Goal: Task Accomplishment & Management: Complete application form

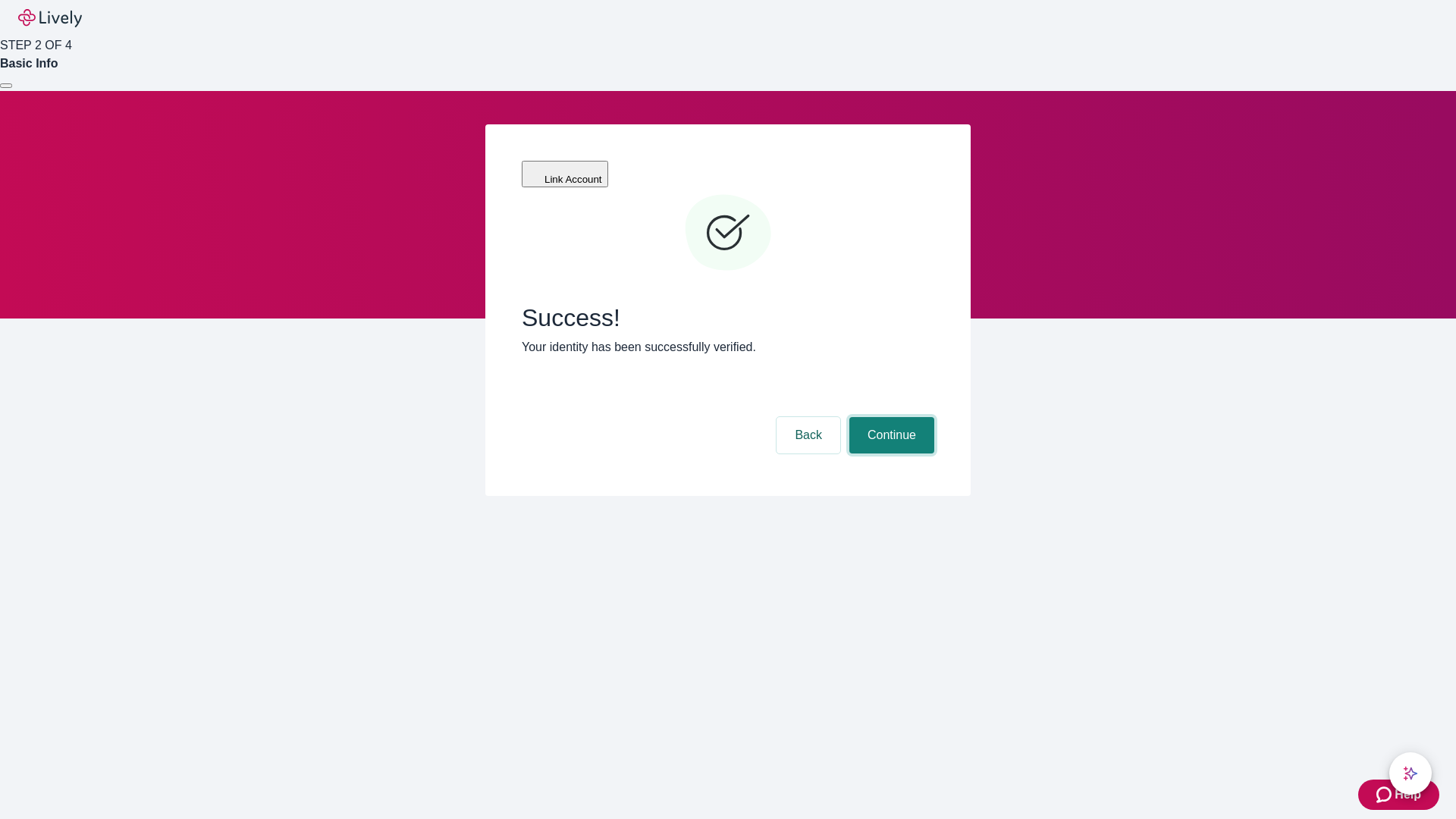
click at [889, 417] on button "Continue" at bounding box center [892, 435] width 85 height 36
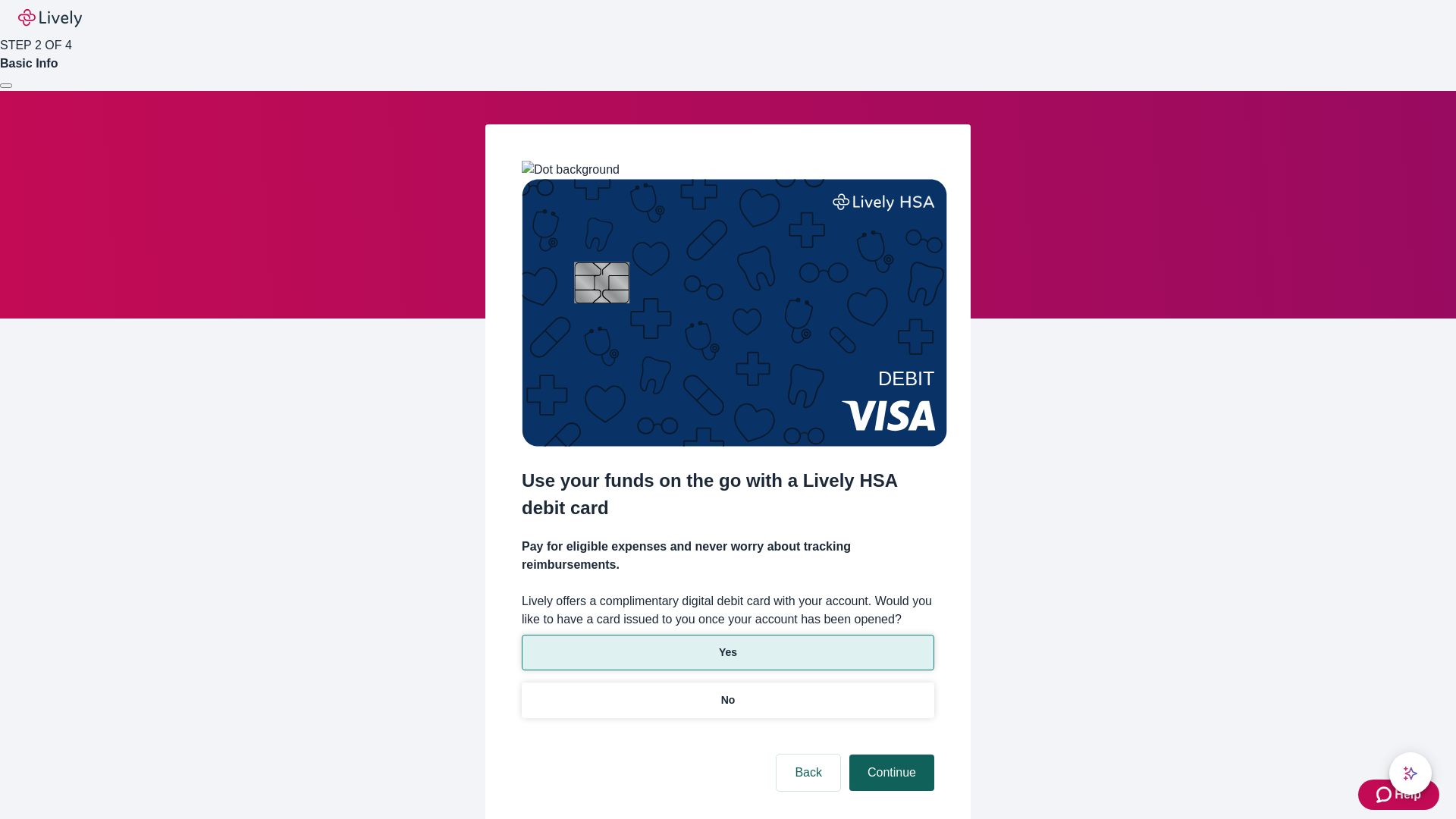
click at [728, 645] on p "Yes" at bounding box center [728, 653] width 18 height 16
click at [889, 755] on button "Continue" at bounding box center [892, 773] width 85 height 36
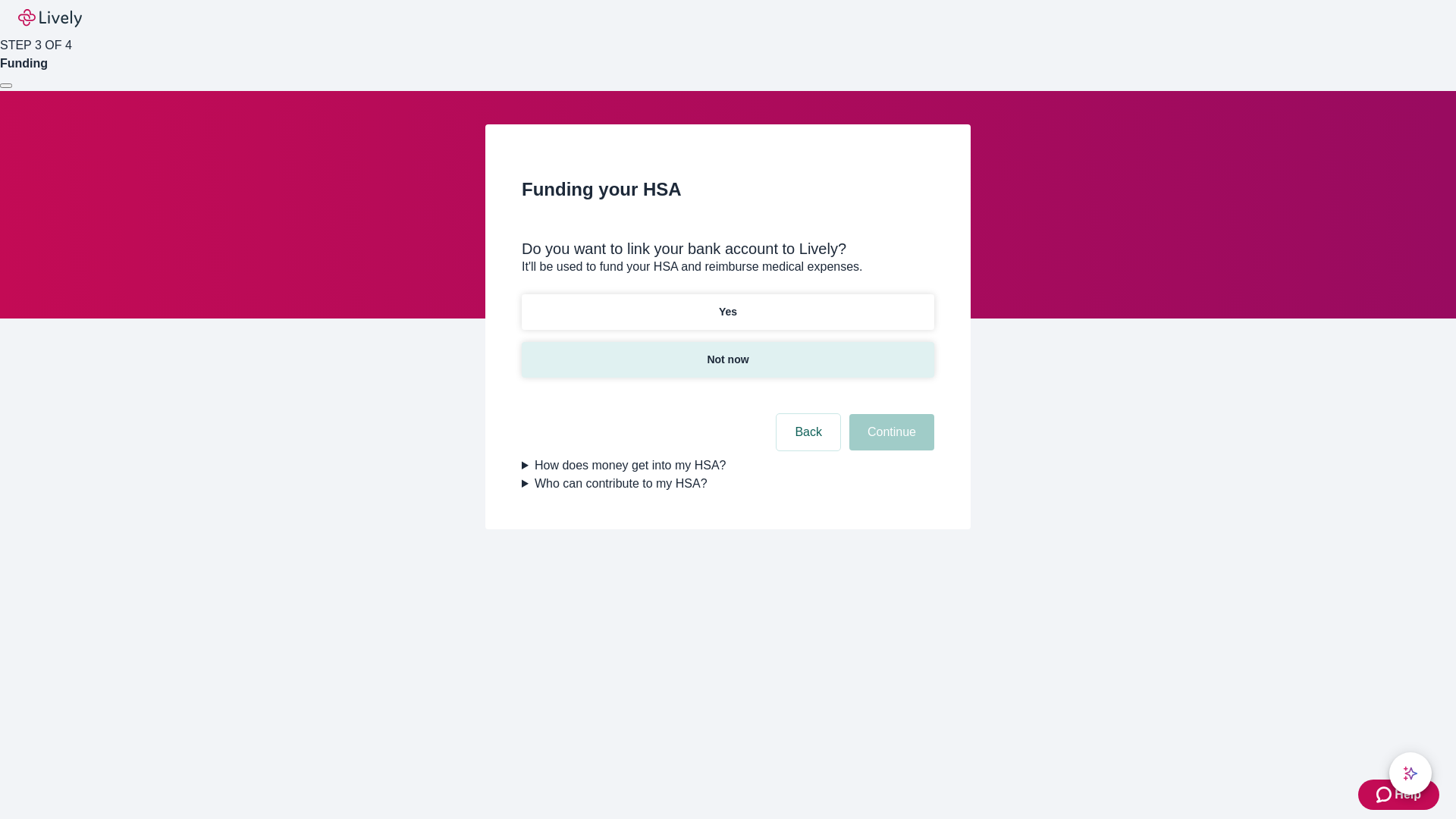
click at [728, 352] on p "Not now" at bounding box center [728, 360] width 42 height 16
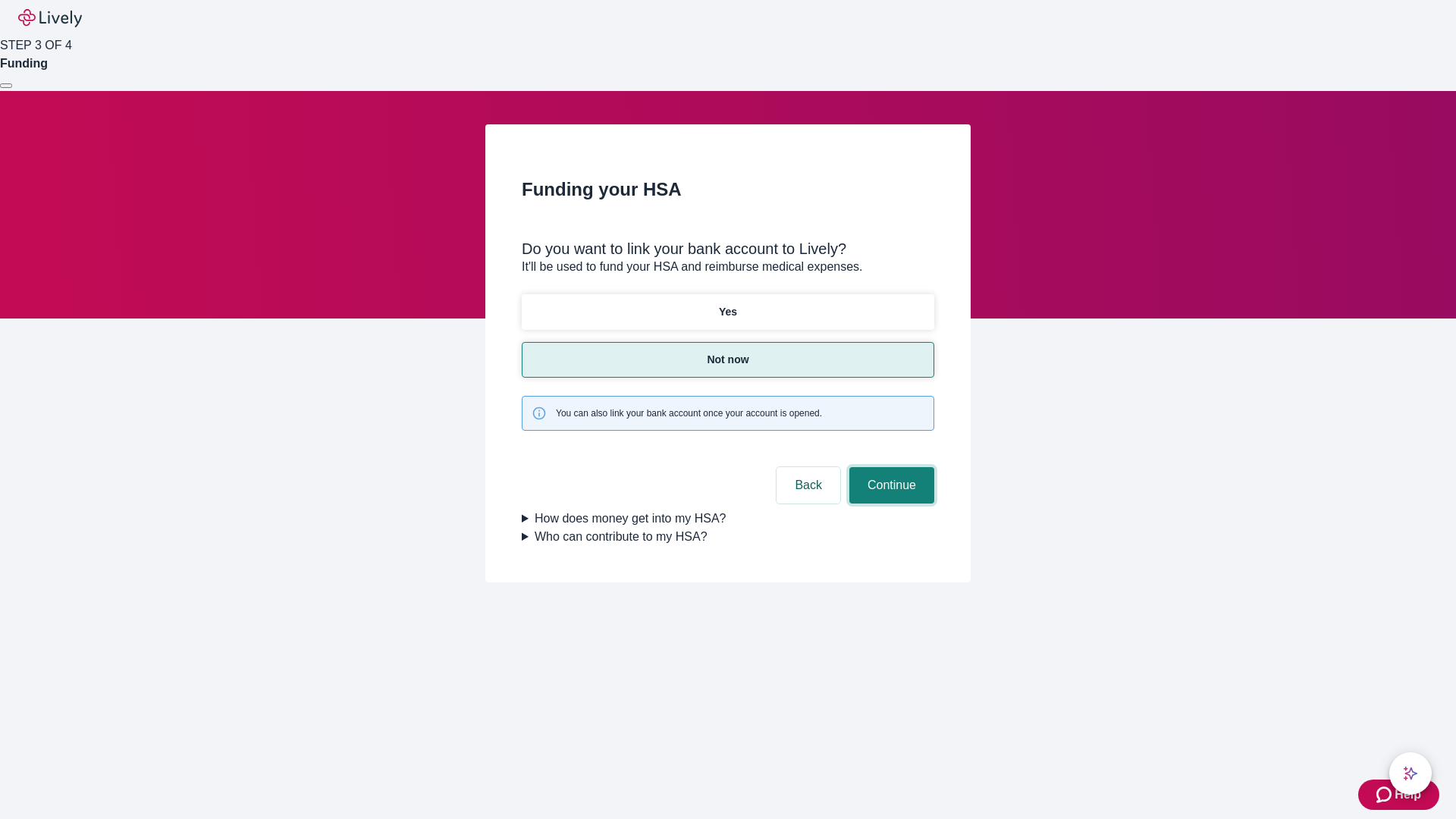
click at [889, 468] on button "Continue" at bounding box center [892, 486] width 85 height 36
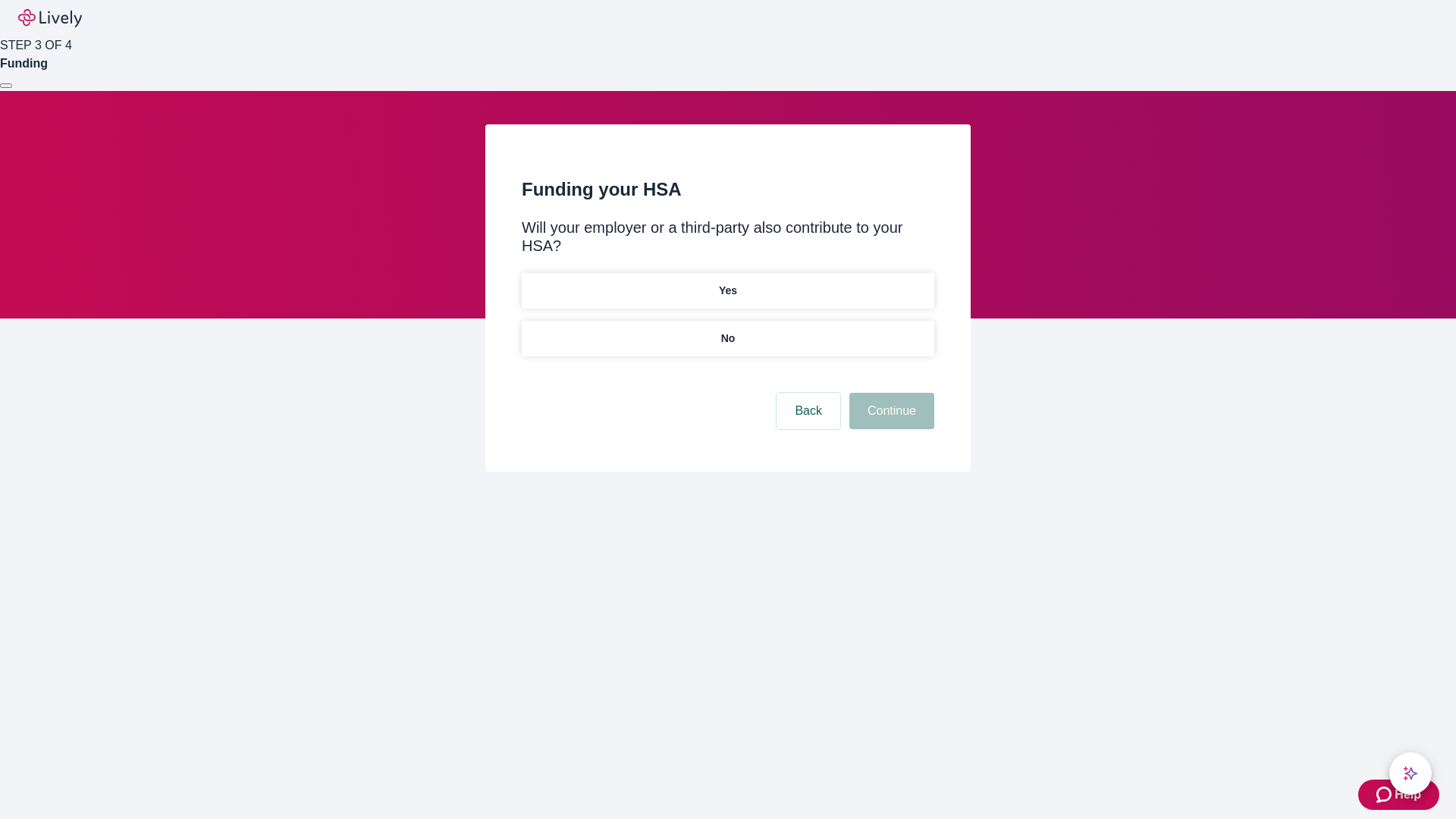
click at [728, 330] on p "No" at bounding box center [728, 339] width 14 height 16
click at [889, 393] on button "Continue" at bounding box center [892, 411] width 85 height 36
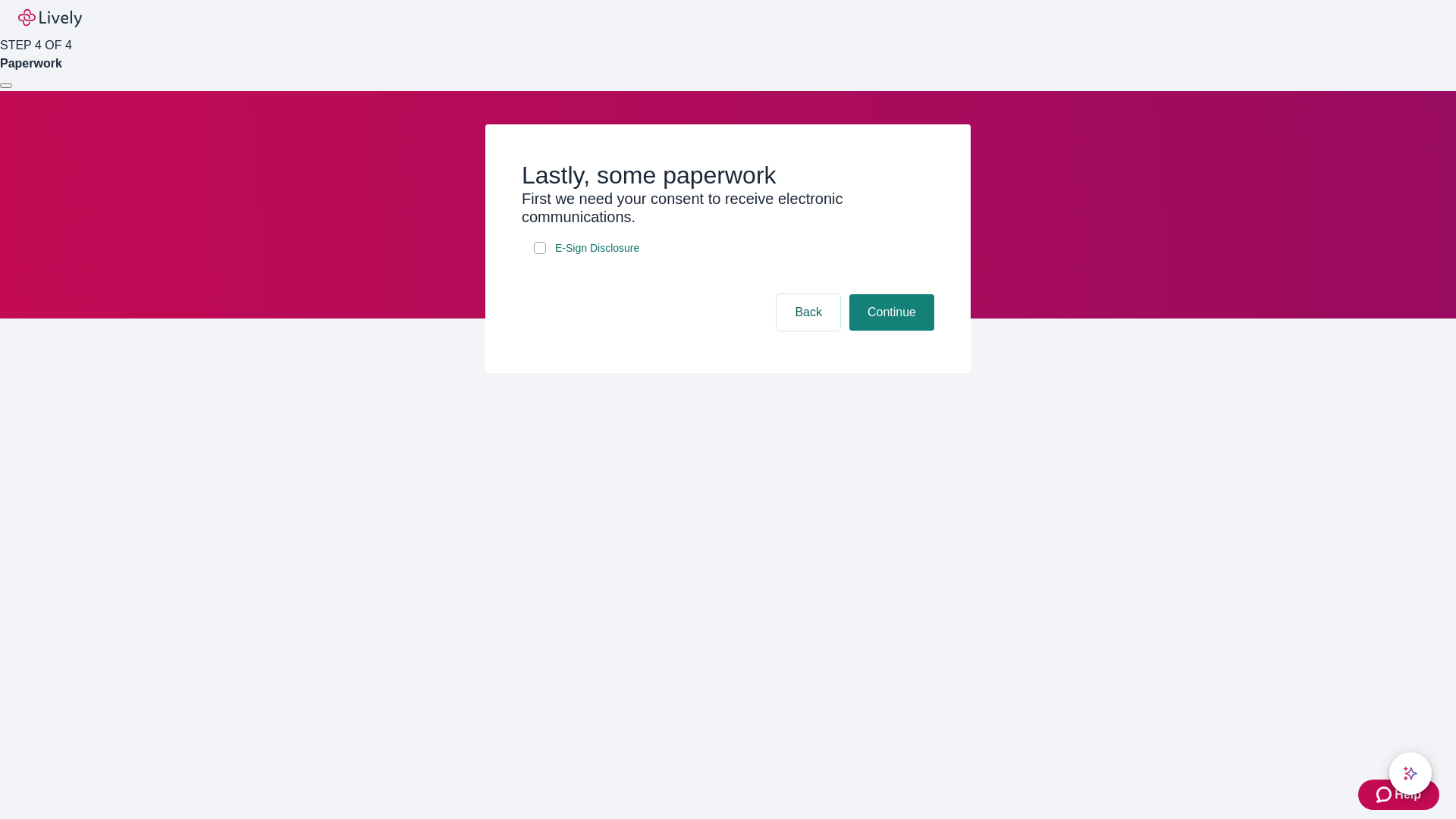
click at [540, 254] on input "E-Sign Disclosure" at bounding box center [539, 247] width 12 height 12
checkbox input "true"
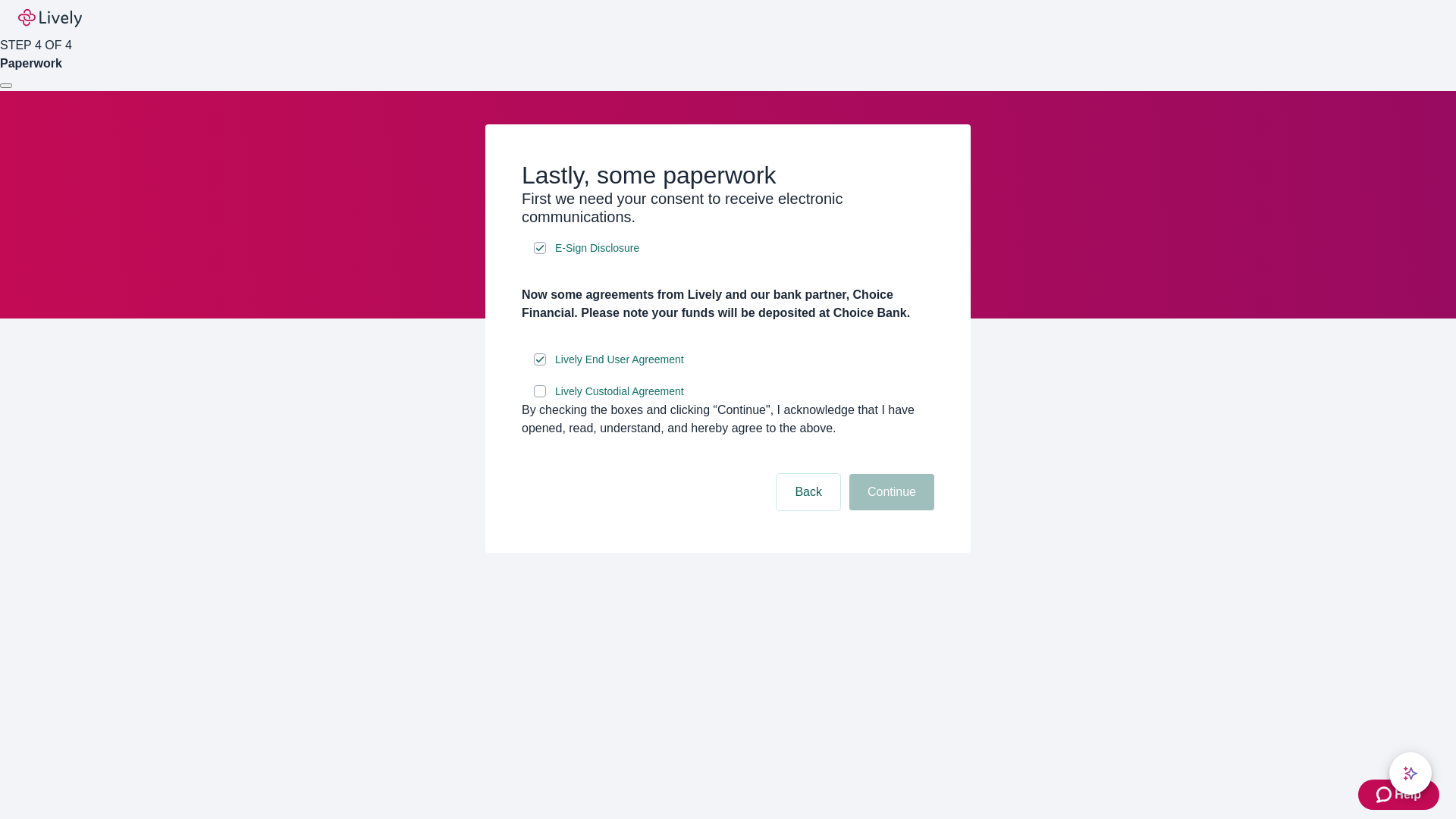
click at [540, 397] on input "Lively Custodial Agreement" at bounding box center [539, 391] width 12 height 12
checkbox input "true"
click at [889, 510] on button "Continue" at bounding box center [892, 492] width 85 height 36
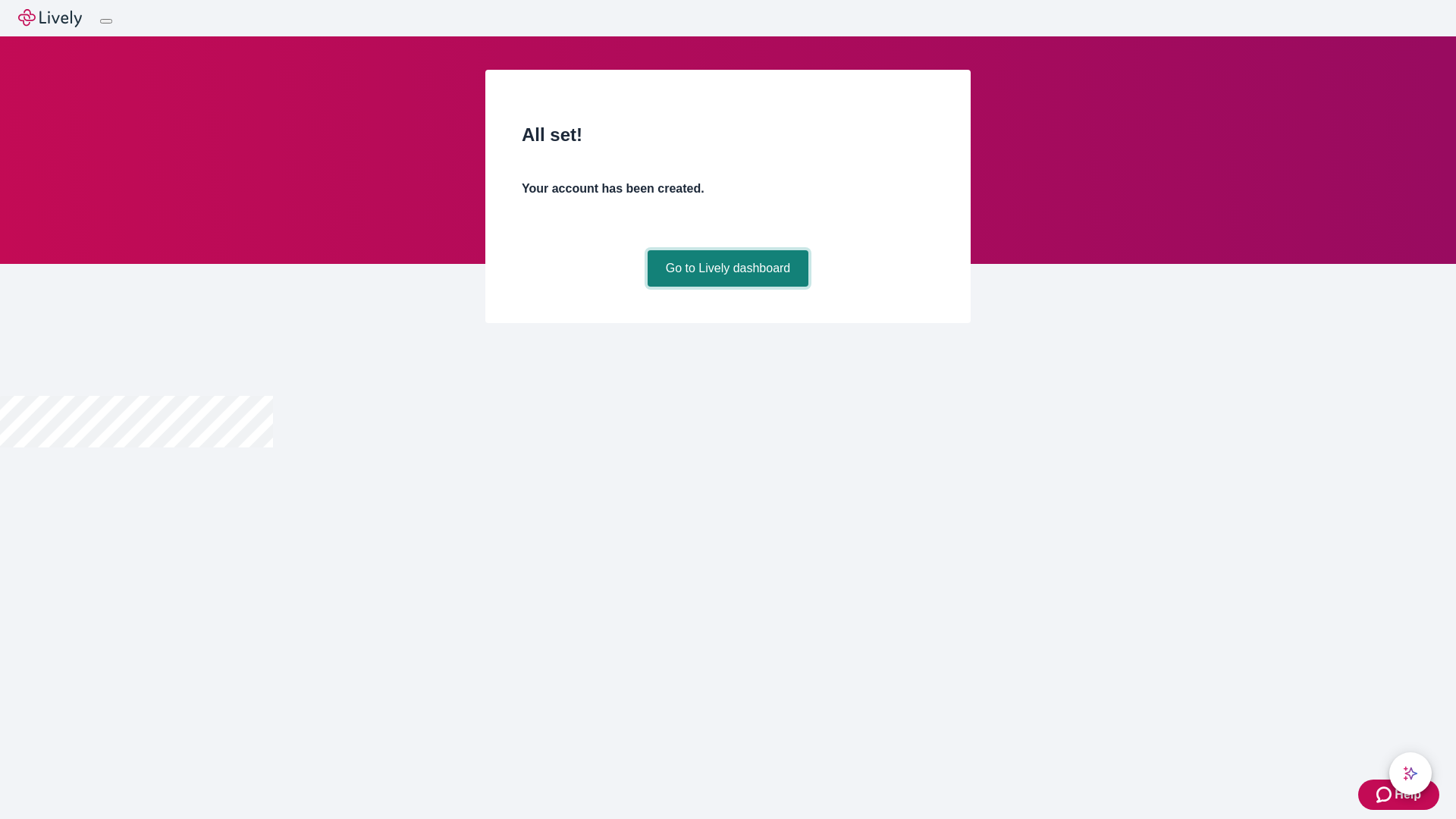
click at [728, 287] on link "Go to Lively dashboard" at bounding box center [728, 268] width 162 height 36
